Goal: Information Seeking & Learning: Learn about a topic

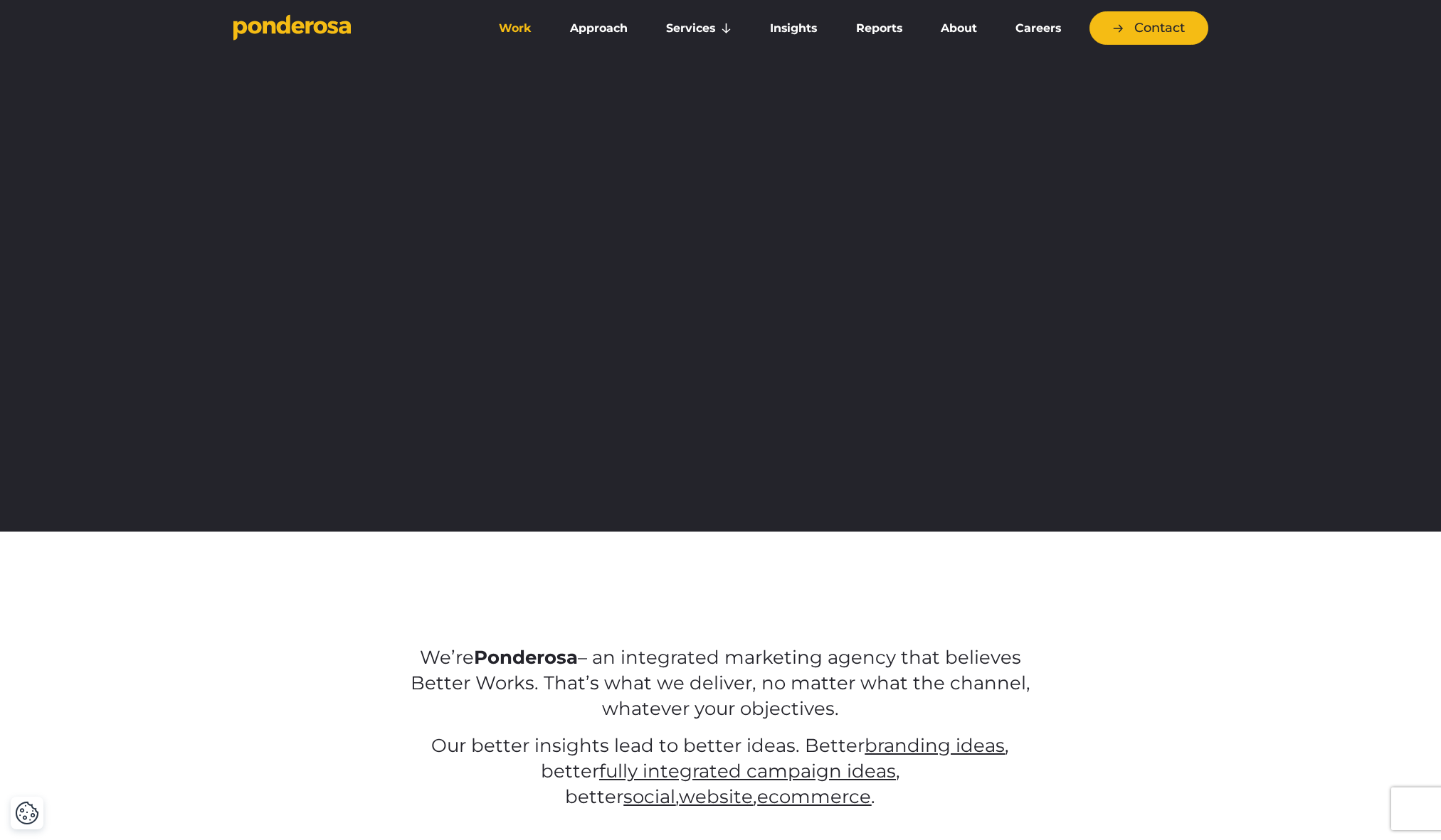
click at [520, 31] on link "Work" at bounding box center [515, 29] width 65 height 30
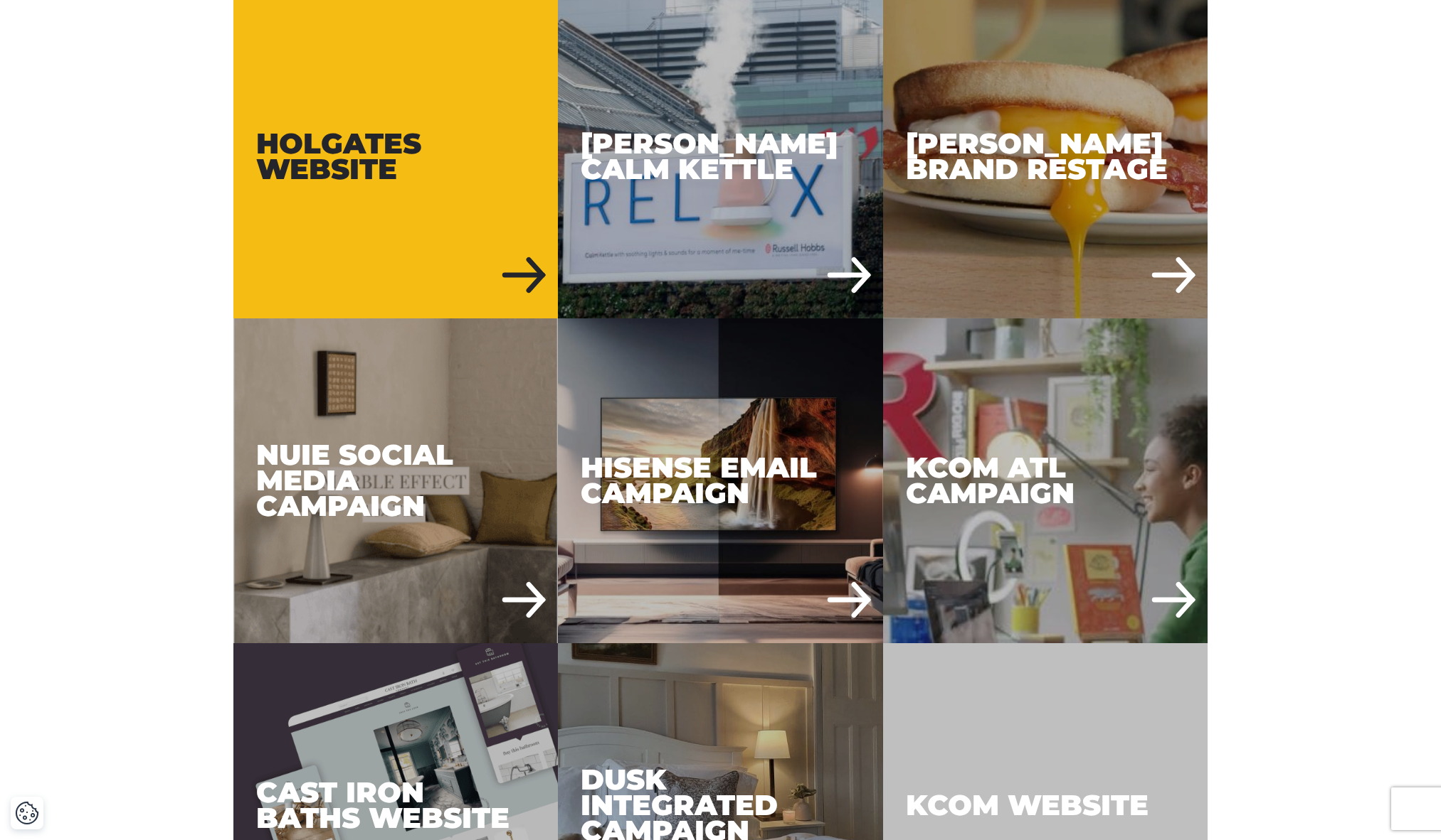
scroll to position [814, 0]
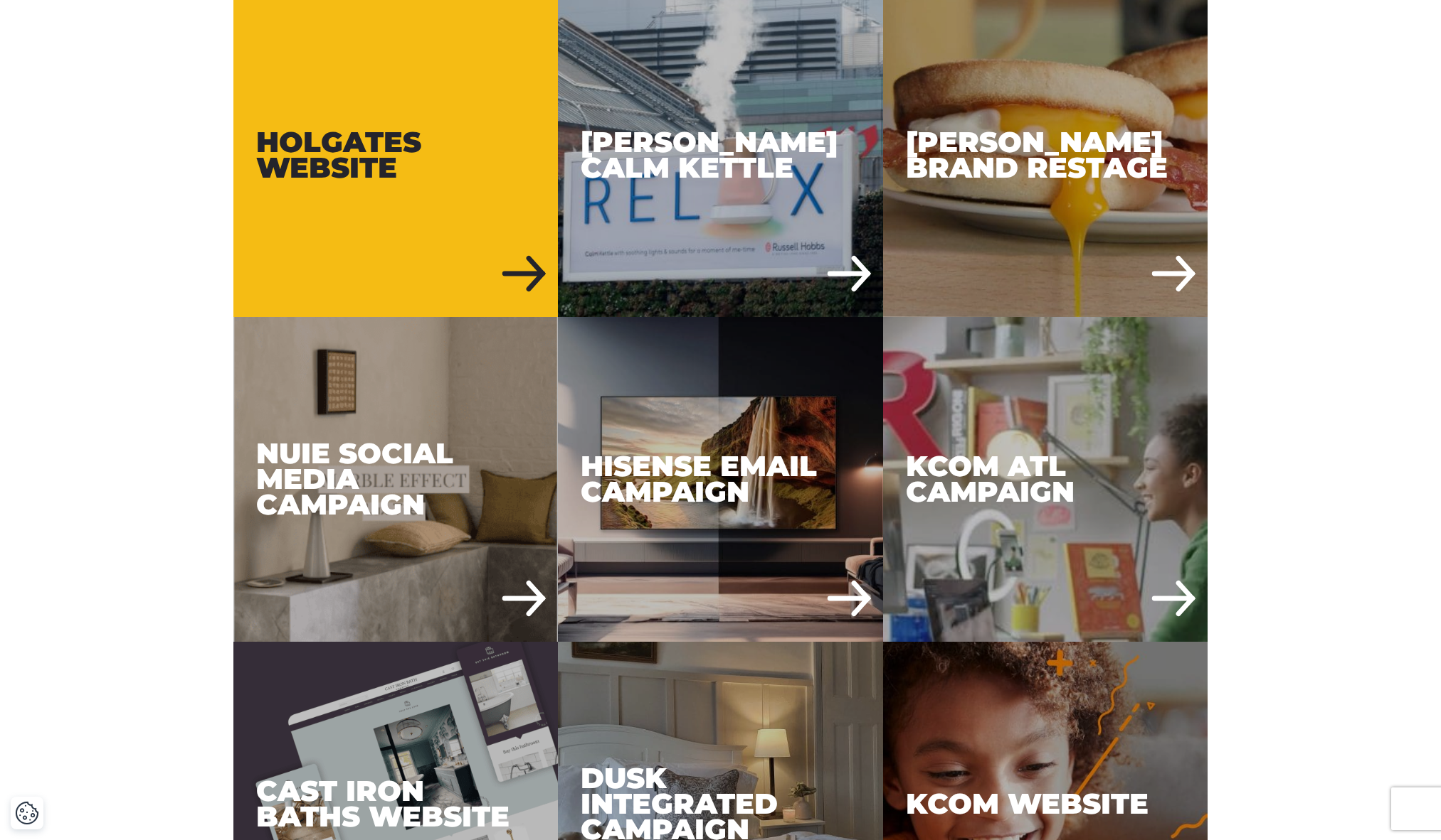
click at [338, 154] on div "Holgates Website" at bounding box center [396, 154] width 325 height 325
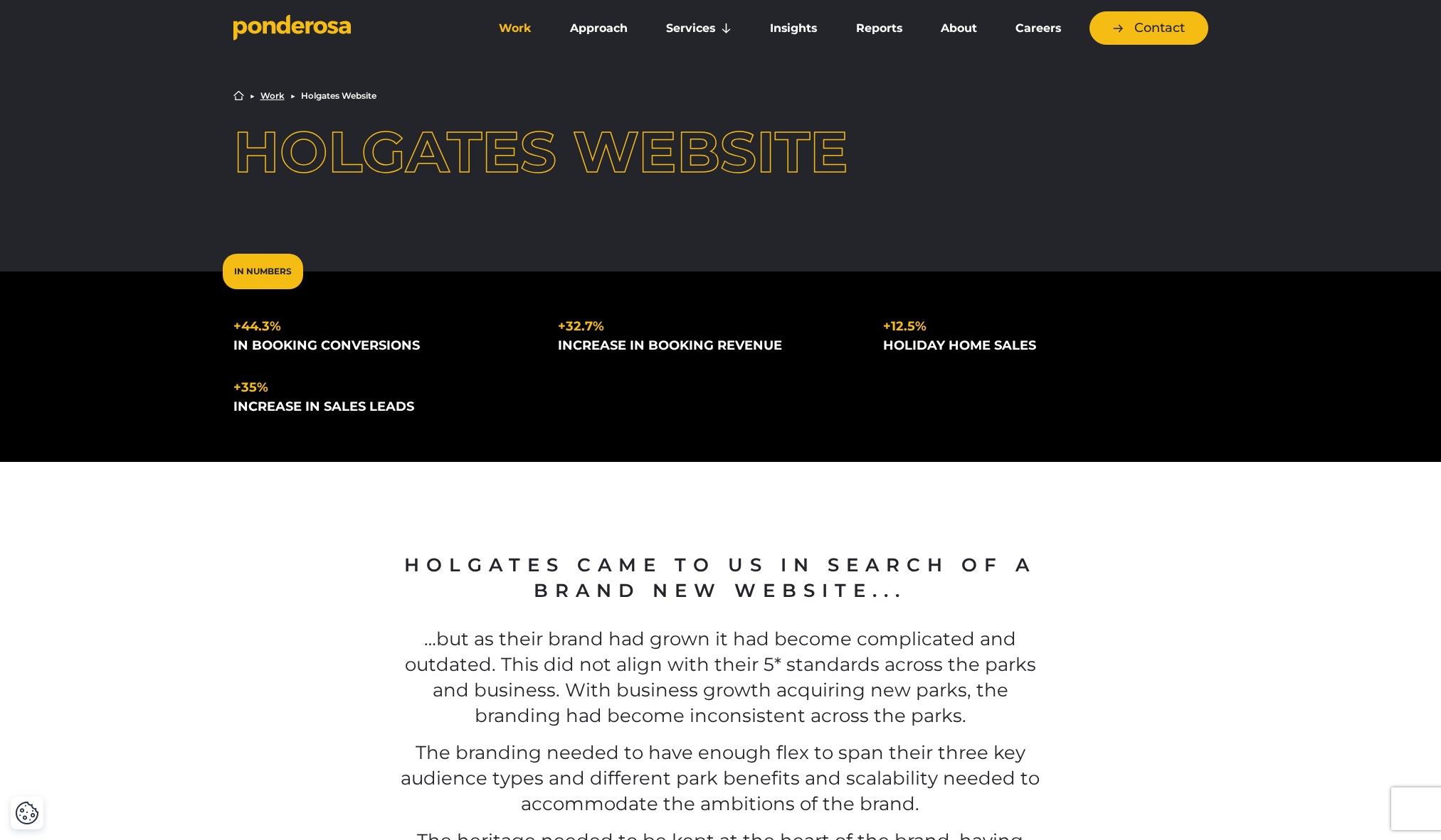
click at [508, 32] on link "Work" at bounding box center [515, 29] width 65 height 30
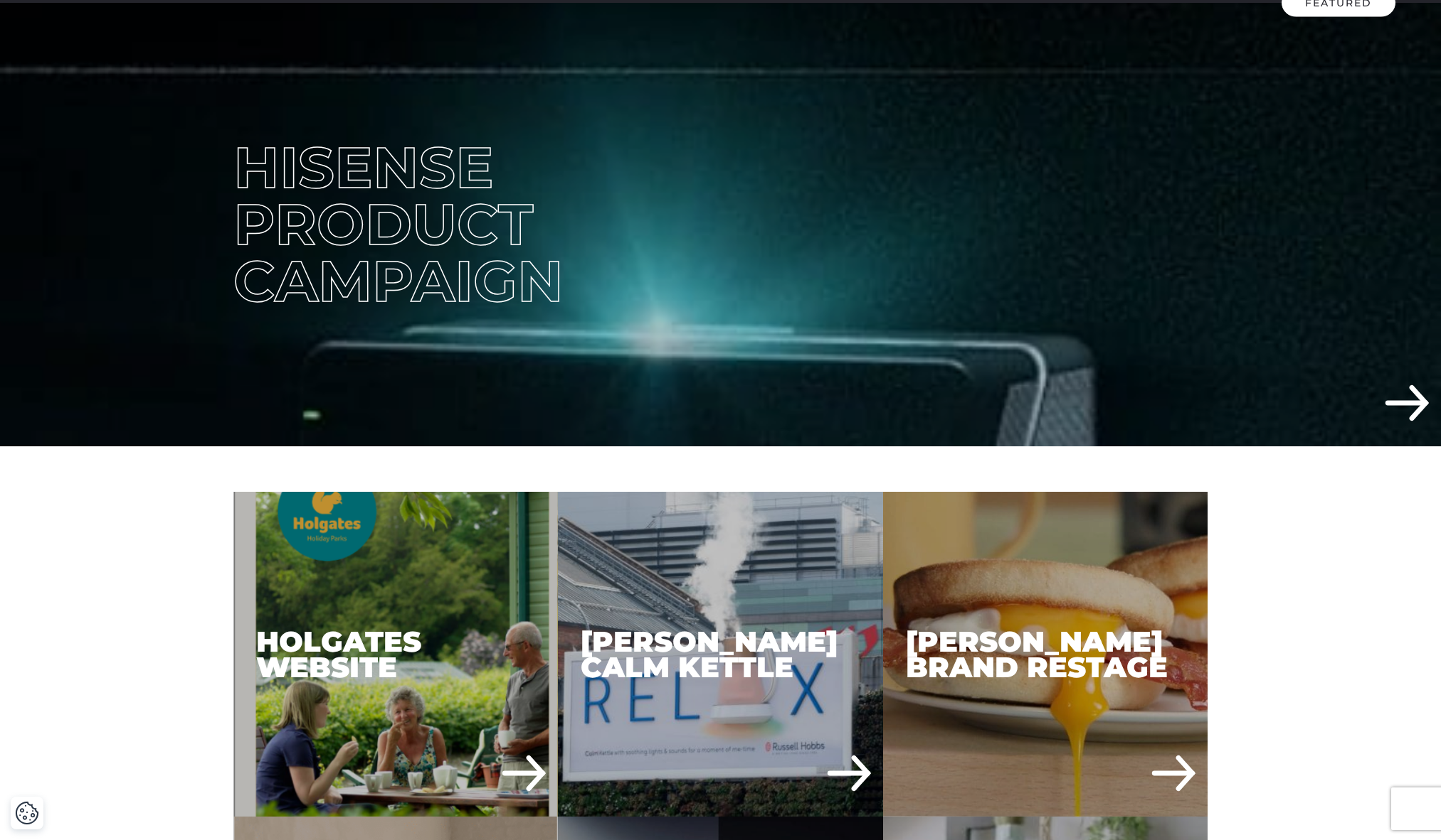
scroll to position [270, 0]
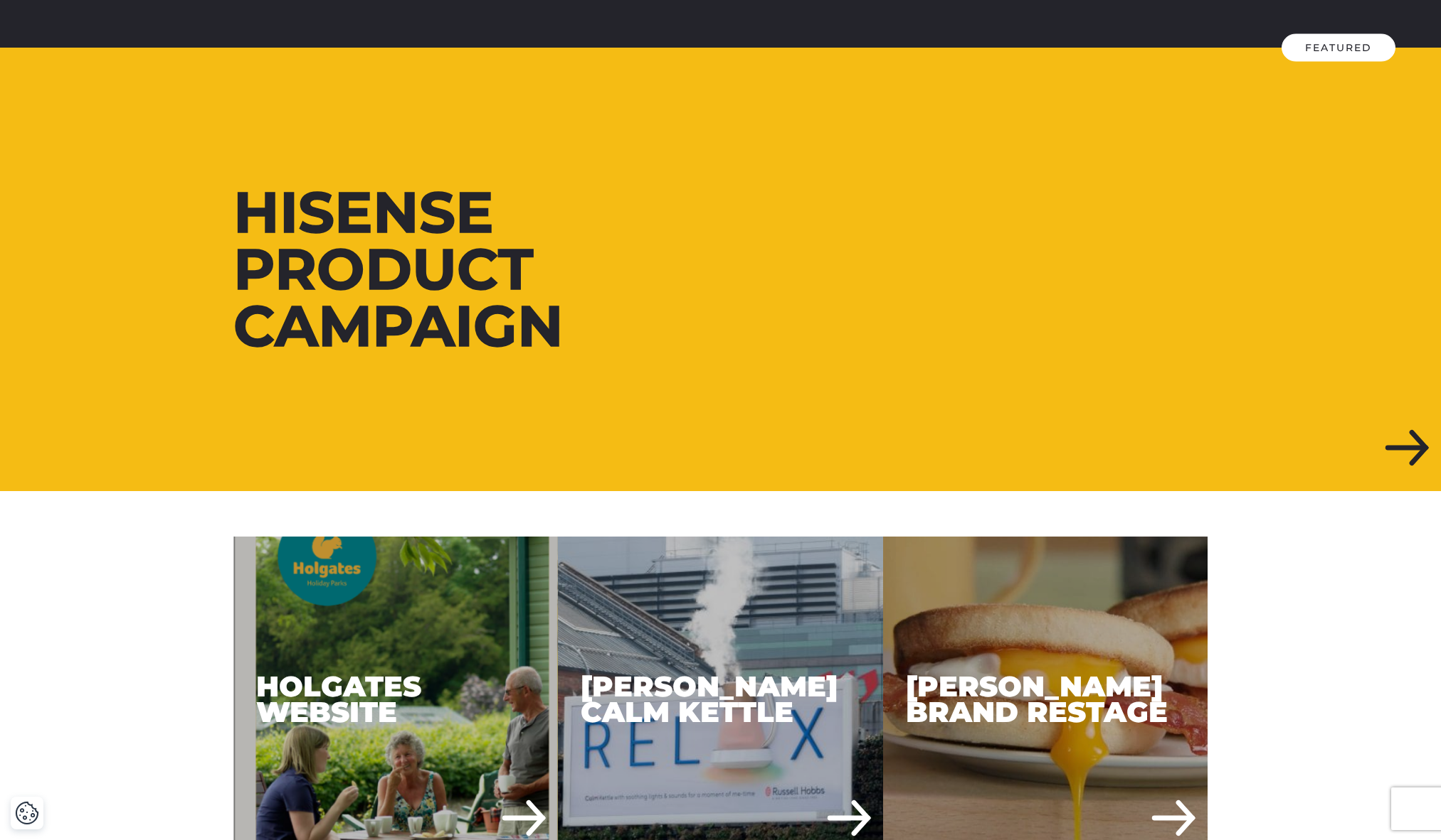
click at [204, 223] on div at bounding box center [720, 270] width 1441 height 443
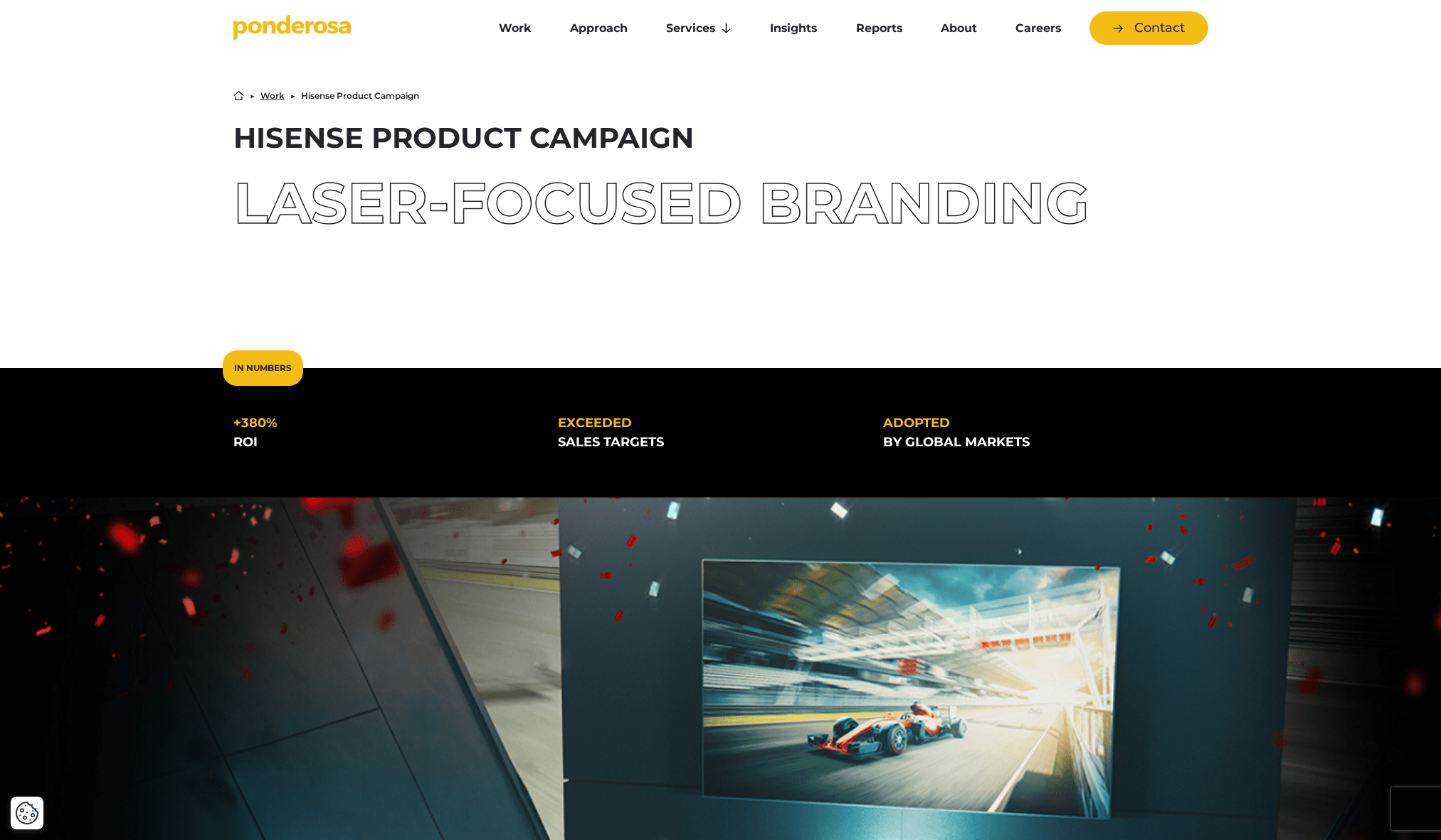
drag, startPoint x: 206, startPoint y: 219, endPoint x: 383, endPoint y: 205, distance: 177.6
click at [383, 205] on div "Home ▶︎ Work ▶︎ Hisense Product Campaign Hisense Product Campaign Laser-focused…" at bounding box center [720, 184] width 1441 height 278
click at [383, 205] on div "Laser-focused branding" at bounding box center [720, 203] width 974 height 57
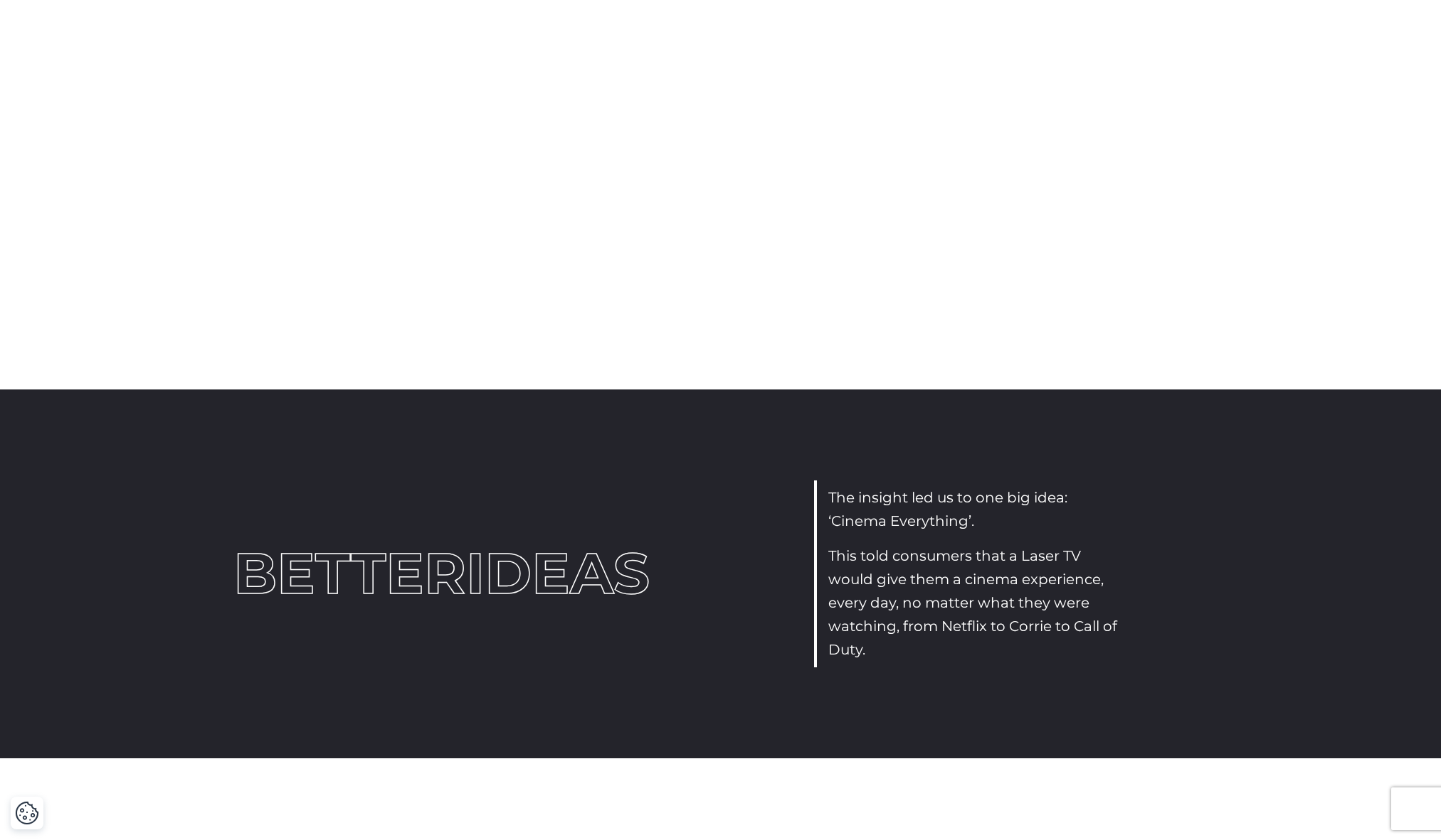
scroll to position [2516, 0]
